Goal: Task Accomplishment & Management: Manage account settings

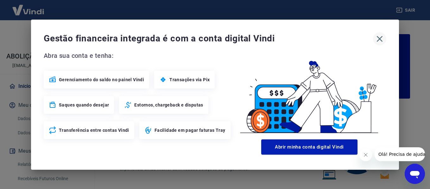
click at [381, 39] on icon "button" at bounding box center [380, 39] width 10 height 10
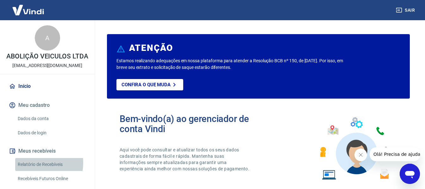
click at [32, 170] on link "Relatório de Recebíveis" at bounding box center [51, 164] width 72 height 13
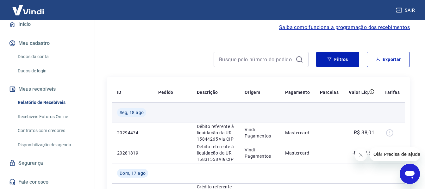
scroll to position [95, 0]
